Goal: Task Accomplishment & Management: Use online tool/utility

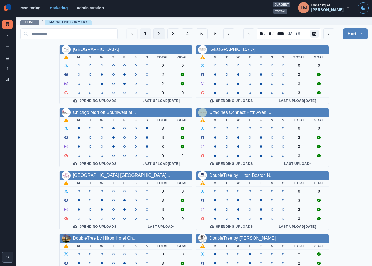
click at [153, 37] on button "2" at bounding box center [159, 33] width 12 height 11
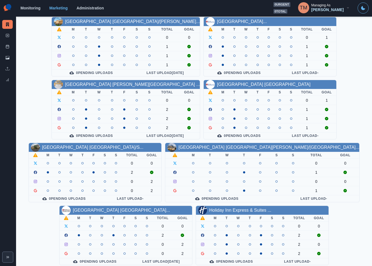
scroll to position [163, 0]
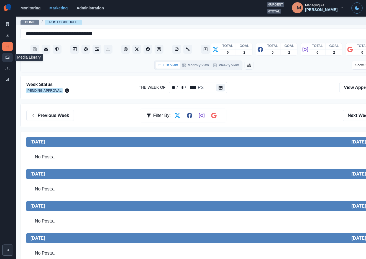
click at [6, 57] on icon at bounding box center [8, 58] width 4 height 4
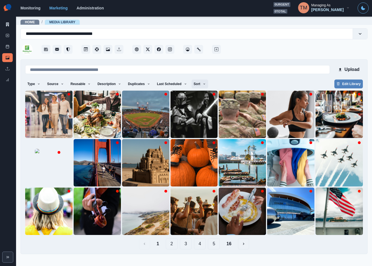
click at [194, 83] on button "Sort" at bounding box center [200, 83] width 17 height 9
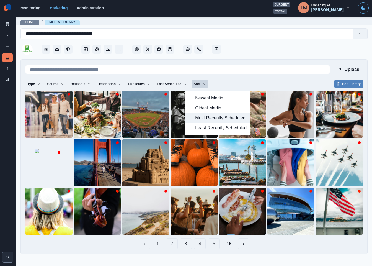
click at [198, 117] on span "Most Recently Scheduled" at bounding box center [220, 118] width 51 height 7
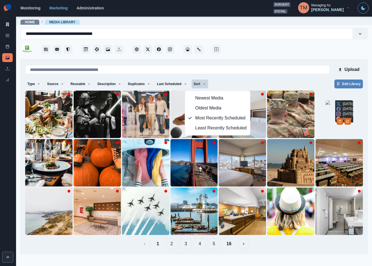
click at [326, 127] on img at bounding box center [340, 114] width 28 height 28
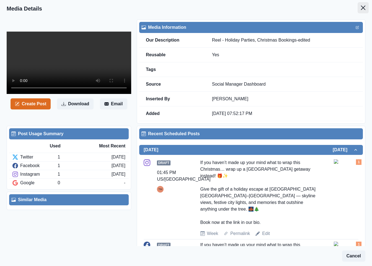
click at [361, 7] on icon "Close" at bounding box center [363, 8] width 4 height 4
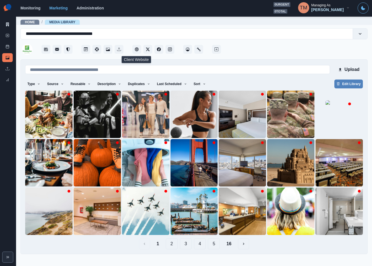
click at [169, 244] on button "2" at bounding box center [172, 243] width 12 height 11
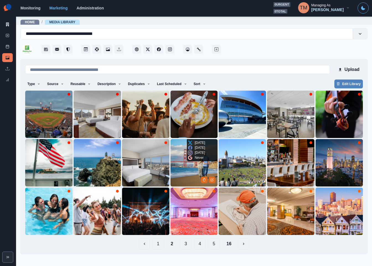
click at [184, 167] on img at bounding box center [194, 162] width 47 height 47
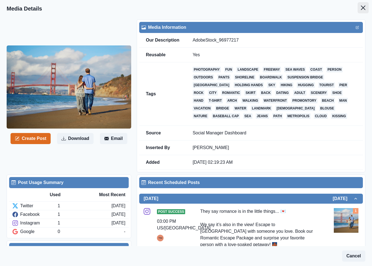
click at [360, 7] on button "Close" at bounding box center [363, 7] width 11 height 11
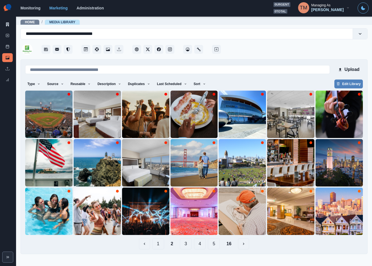
click at [155, 245] on button "1" at bounding box center [158, 243] width 12 height 11
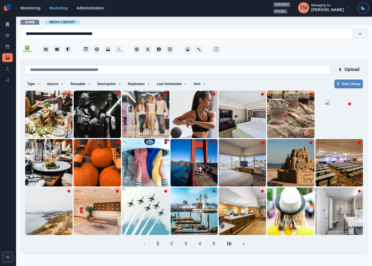
click at [172, 245] on button "2" at bounding box center [172, 243] width 12 height 11
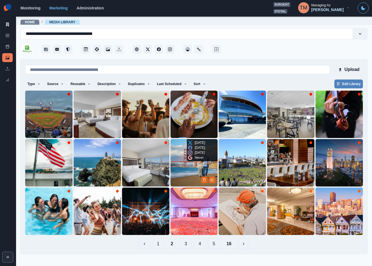
click at [186, 166] on img at bounding box center [194, 162] width 47 height 47
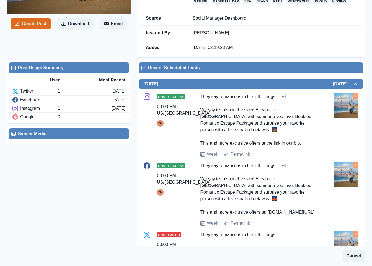
scroll to position [125, 0]
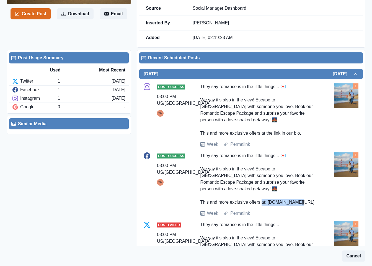
drag, startPoint x: 286, startPoint y: 204, endPoint x: 266, endPoint y: 205, distance: 19.9
click at [266, 205] on div "They say romance is in the little things... 💌 We say it’s also in the view! Esc…" at bounding box center [259, 178] width 118 height 53
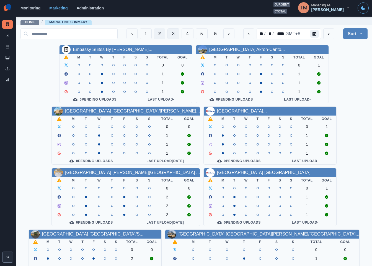
click at [167, 32] on button "3" at bounding box center [173, 33] width 12 height 11
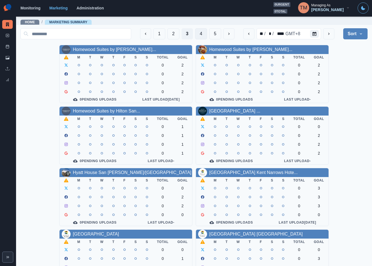
click at [195, 34] on button "4" at bounding box center [201, 33] width 12 height 11
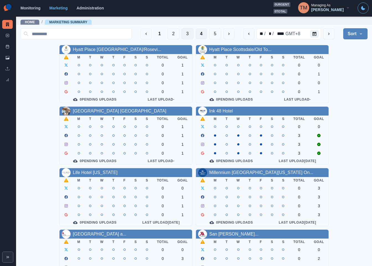
click at [183, 34] on button "3" at bounding box center [188, 33] width 12 height 11
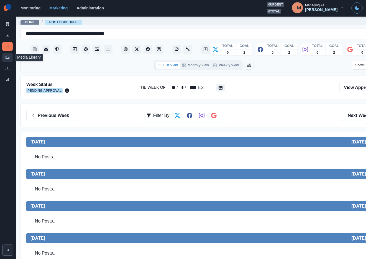
click at [5, 57] on link "Media Library" at bounding box center [7, 57] width 11 height 9
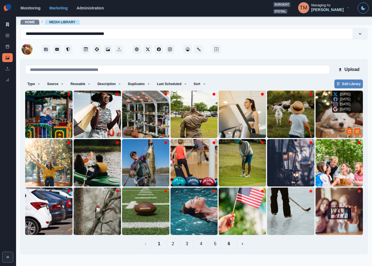
click at [330, 106] on img at bounding box center [339, 114] width 47 height 47
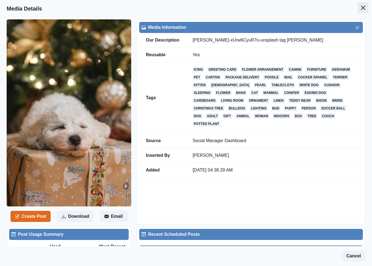
click at [358, 10] on button "Close" at bounding box center [363, 7] width 11 height 11
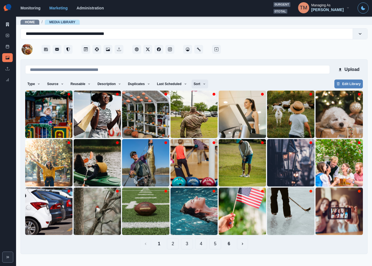
click at [192, 86] on button "Sort" at bounding box center [200, 83] width 17 height 9
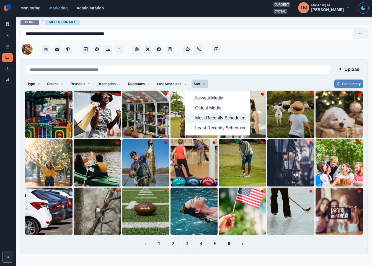
click at [200, 118] on span "Most Recently Scheduled" at bounding box center [220, 118] width 51 height 7
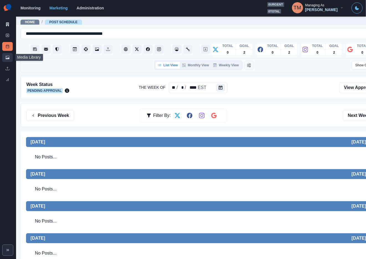
click at [4, 57] on link "Media Library" at bounding box center [7, 57] width 11 height 9
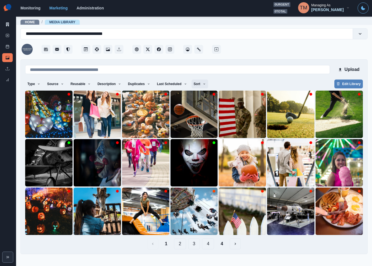
click at [197, 82] on button "Sort" at bounding box center [200, 83] width 17 height 9
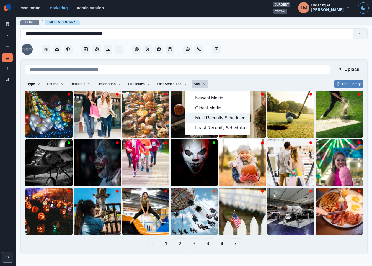
click at [203, 120] on span "Most Recently Scheduled" at bounding box center [220, 118] width 51 height 7
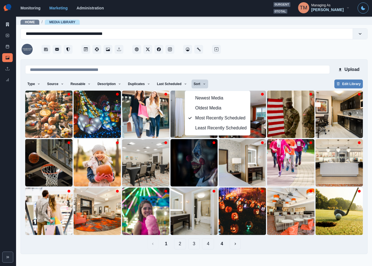
click at [223, 82] on div "Type Any Image Video Source Any Upload Social Manager Found: Instagram Found: G…" at bounding box center [194, 84] width 338 height 10
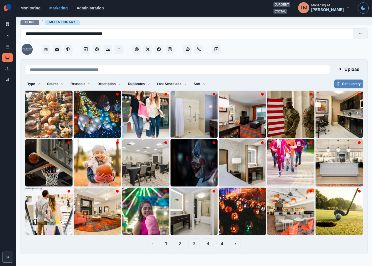
click at [223, 249] on div "Upload Type Any Image Video Source Any Upload Social Manager Found: Instagram F…" at bounding box center [193, 156] width 347 height 195
click at [222, 245] on button "4" at bounding box center [221, 243] width 11 height 11
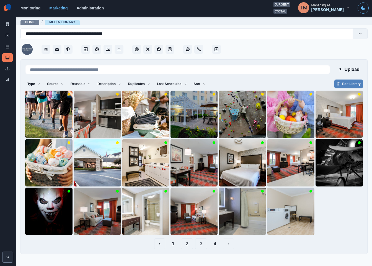
click at [200, 240] on button "3" at bounding box center [201, 243] width 12 height 11
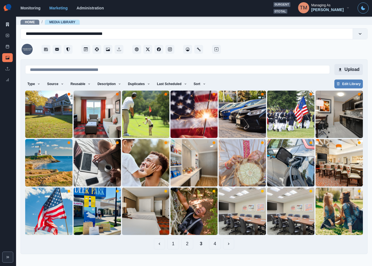
click at [352, 70] on button "Upload" at bounding box center [348, 69] width 29 height 11
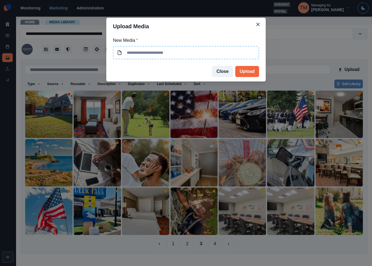
click at [172, 52] on input at bounding box center [186, 52] width 146 height 13
type input "**********"
click at [252, 73] on button "Upload" at bounding box center [247, 71] width 24 height 11
drag, startPoint x: 217, startPoint y: 72, endPoint x: 263, endPoint y: 59, distance: 47.3
click at [227, 66] on button "Close" at bounding box center [222, 71] width 21 height 11
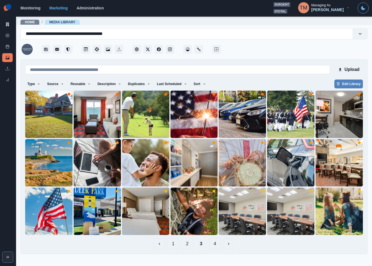
click at [283, 54] on div at bounding box center [295, 47] width 146 height 17
drag, startPoint x: 175, startPoint y: 246, endPoint x: 173, endPoint y: 175, distance: 70.9
click at [175, 244] on button "1" at bounding box center [173, 243] width 12 height 11
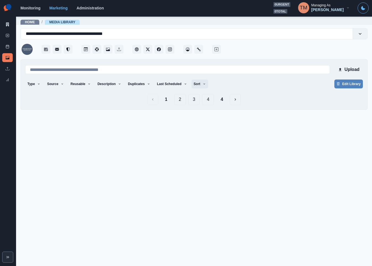
click at [193, 82] on button "Sort" at bounding box center [200, 83] width 17 height 9
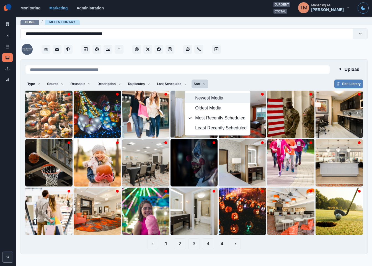
click at [205, 93] on button "Newest Media" at bounding box center [217, 98] width 65 height 10
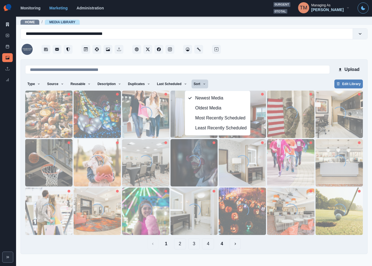
click at [262, 80] on div "Type Any Image Video Source Any Upload Social Manager Found: Instagram Found: G…" at bounding box center [194, 84] width 338 height 10
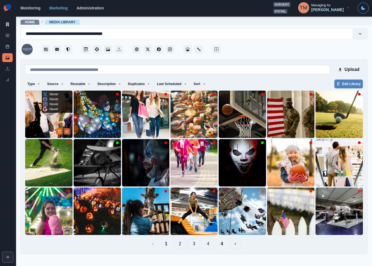
click at [66, 133] on icon "Edit Media" at bounding box center [66, 131] width 3 height 3
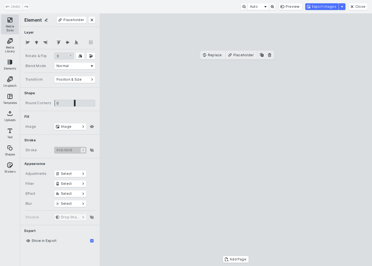
click at [14, 22] on button "Media Sizes" at bounding box center [10, 24] width 18 height 20
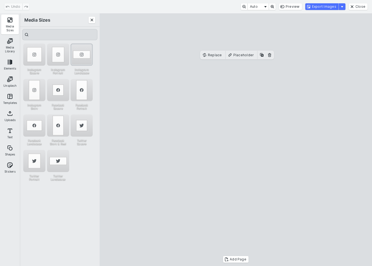
click at [78, 53] on div "Instagram Landscape" at bounding box center [82, 54] width 22 height 22
click at [236, 140] on cesdk-canvas "Editor canvas" at bounding box center [236, 140] width 0 height 0
drag, startPoint x: 269, startPoint y: 131, endPoint x: 269, endPoint y: 148, distance: 16.6
click at [236, 140] on cesdk-canvas "Editor canvas" at bounding box center [236, 140] width 0 height 0
drag, startPoint x: 234, startPoint y: 97, endPoint x: 236, endPoint y: 81, distance: 16.4
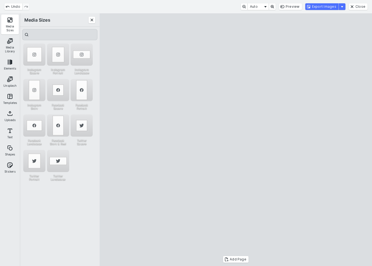
click at [236, 140] on cesdk-canvas "Editor canvas" at bounding box center [236, 140] width 0 height 0
drag, startPoint x: 228, startPoint y: 225, endPoint x: 229, endPoint y: 209, distance: 16.7
click at [236, 140] on cesdk-canvas "Editor canvas" at bounding box center [236, 140] width 0 height 0
click at [322, 7] on button "Export Images" at bounding box center [321, 6] width 33 height 7
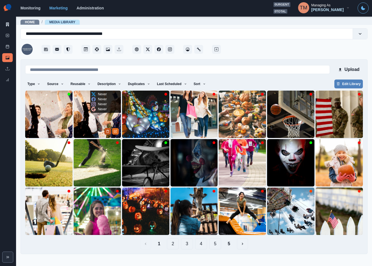
click at [108, 132] on icon "Delete Media" at bounding box center [107, 131] width 3 height 3
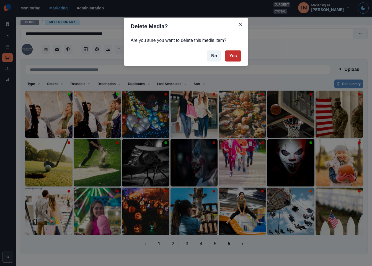
click at [232, 58] on button "Yes" at bounding box center [233, 55] width 17 height 11
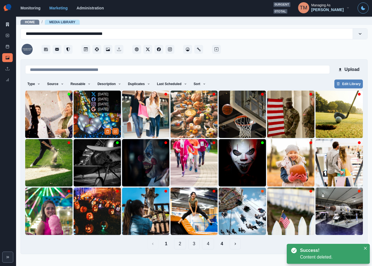
click at [92, 122] on img at bounding box center [97, 114] width 47 height 47
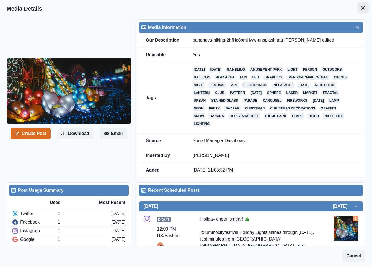
click at [361, 8] on icon "Close" at bounding box center [363, 8] width 4 height 4
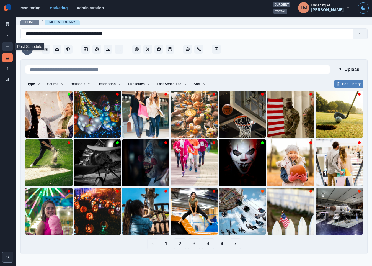
click at [7, 47] on icon at bounding box center [8, 47] width 4 height 4
